Goal: Contribute content

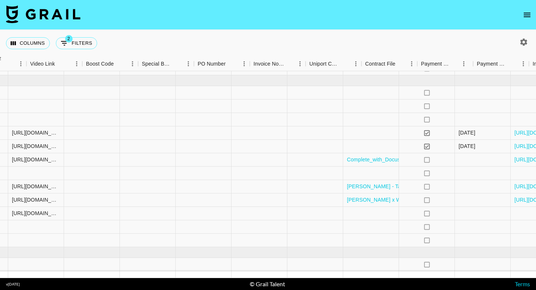
scroll to position [403, 802]
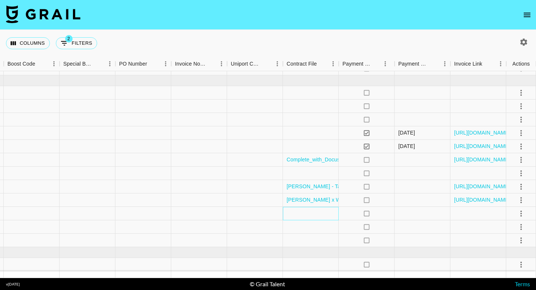
click at [300, 214] on div at bounding box center [311, 213] width 56 height 13
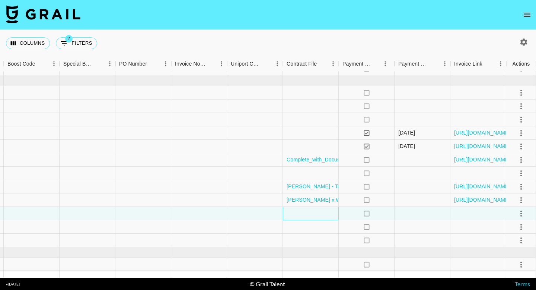
click at [300, 214] on div at bounding box center [311, 213] width 56 height 13
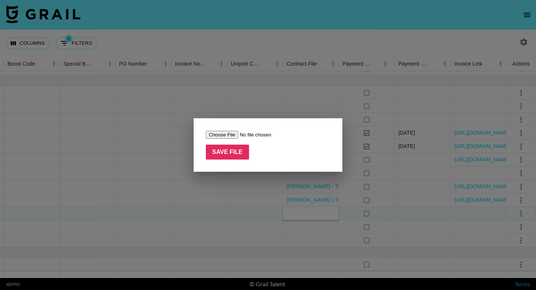
click at [226, 131] on input "file" at bounding box center [253, 135] width 94 height 8
type input "C:\fakepath\Gertie_nazaroff_gertienazaroff_SUMMER_-_2_TikTok_Videos_Contract (1…"
click at [217, 153] on input "Save File" at bounding box center [227, 151] width 43 height 15
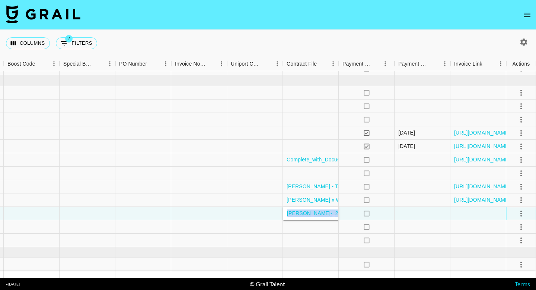
click at [522, 212] on icon "select merge strategy" at bounding box center [521, 213] width 9 height 9
click at [517, 198] on li "Approve" at bounding box center [511, 197] width 48 height 13
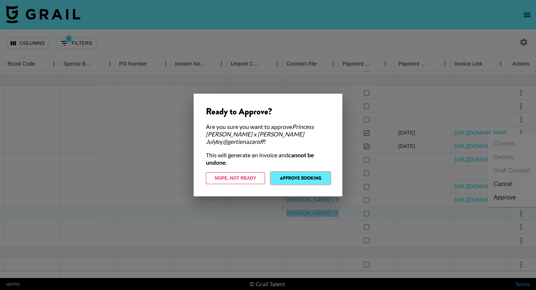
click at [322, 172] on button "Approve Booking" at bounding box center [300, 178] width 59 height 12
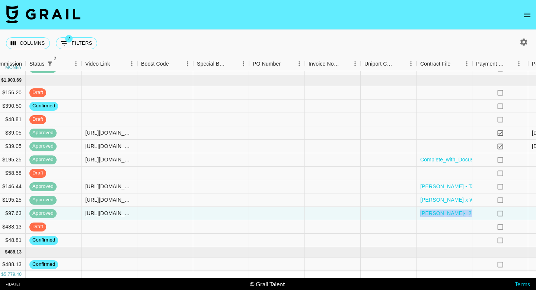
scroll to position [403, 648]
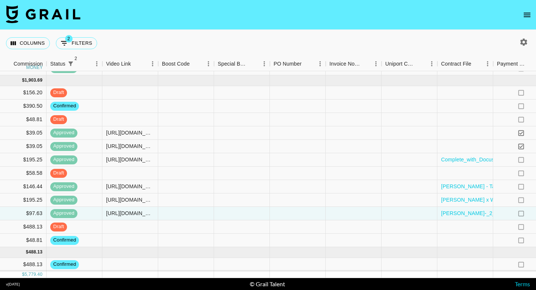
click at [322, 49] on div "Columns 2 Filters + Booking" at bounding box center [268, 43] width 536 height 27
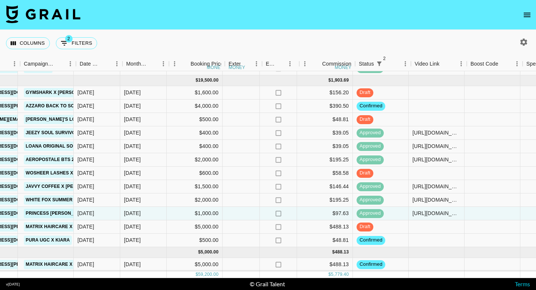
scroll to position [403, 338]
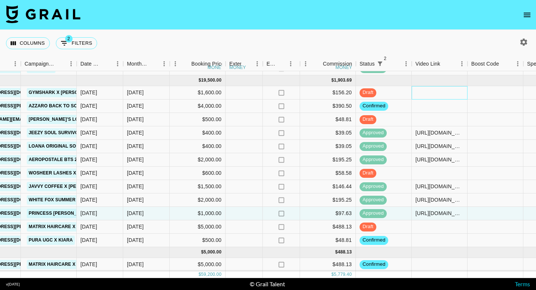
click at [429, 91] on div at bounding box center [440, 92] width 56 height 13
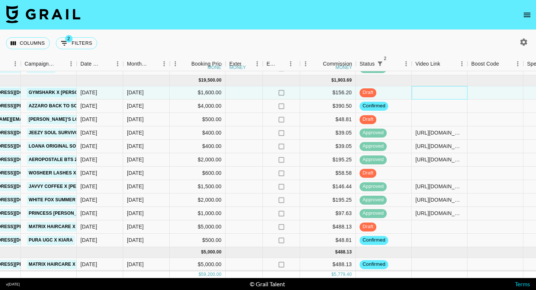
click at [429, 90] on div at bounding box center [440, 92] width 56 height 13
type input "[URL][DOMAIN_NAME]"
drag, startPoint x: 429, startPoint y: 90, endPoint x: 233, endPoint y: 12, distance: 211.1
click at [0, 0] on section "Columns 2 Filters + Booking Month Due Airtable ID Talent Manager Client [PERSON…" at bounding box center [268, 145] width 536 height 290
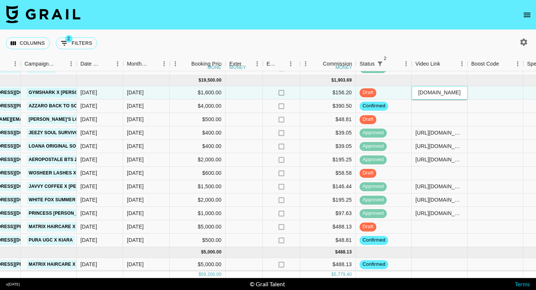
scroll to position [0, 0]
click at [215, 41] on div "Columns 2 Filters + Booking" at bounding box center [268, 43] width 536 height 27
